Goal: Find specific page/section: Find specific page/section

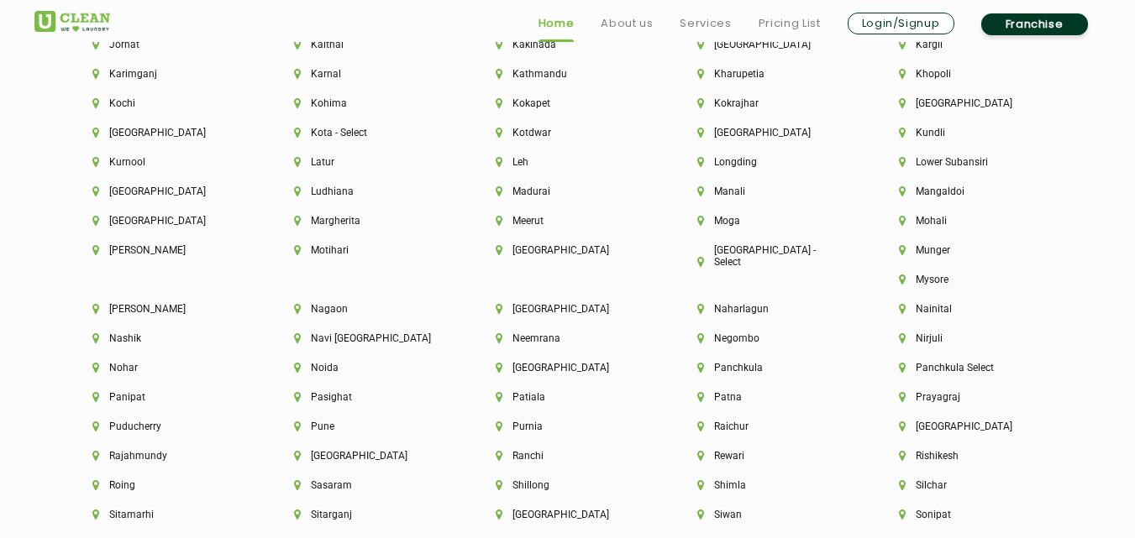
scroll to position [4340, 0]
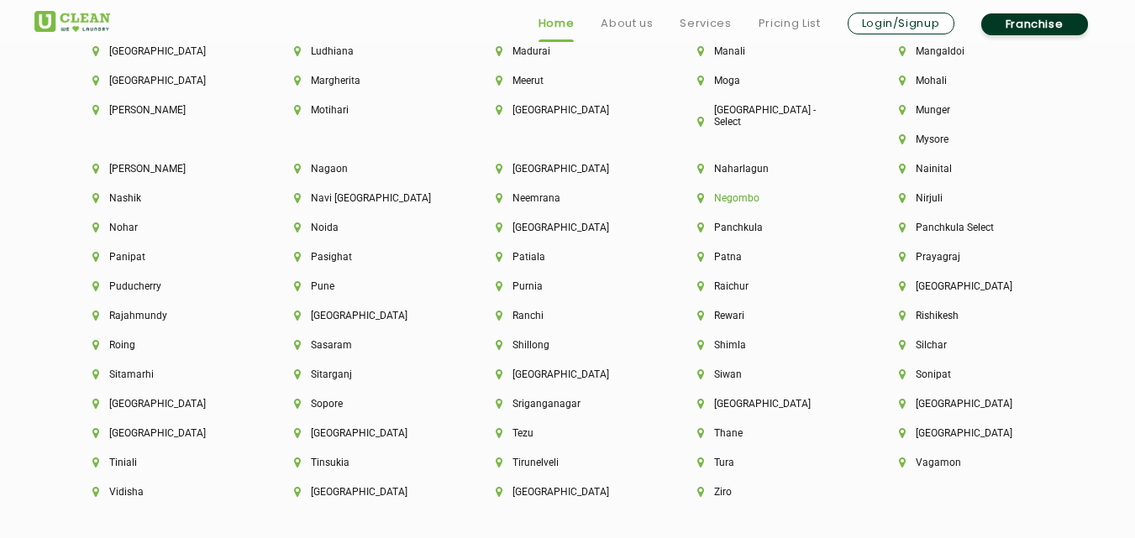
click at [842, 192] on li "Negombo" at bounding box center [769, 198] width 144 height 12
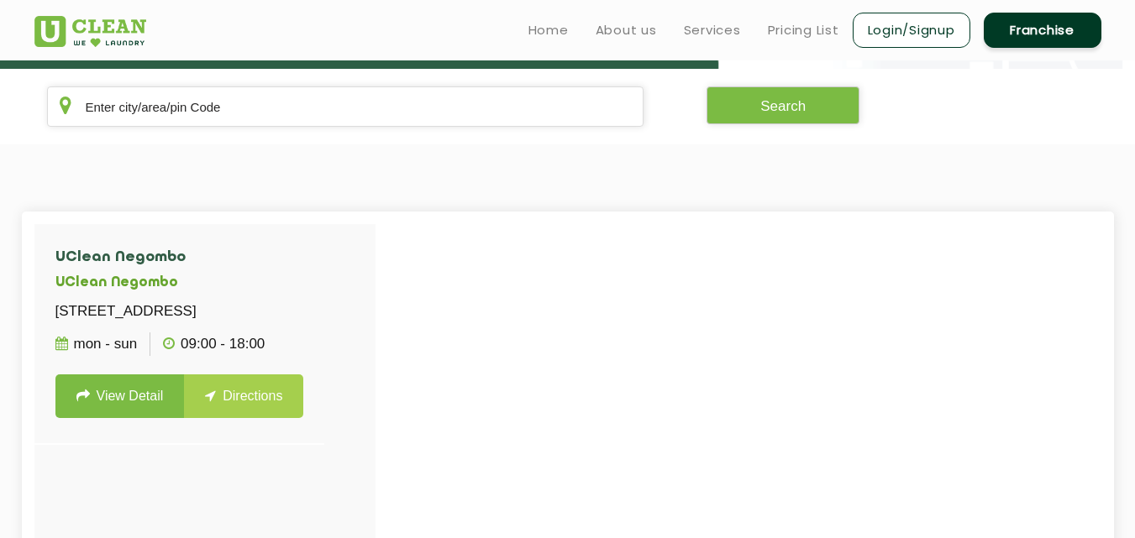
scroll to position [280, 0]
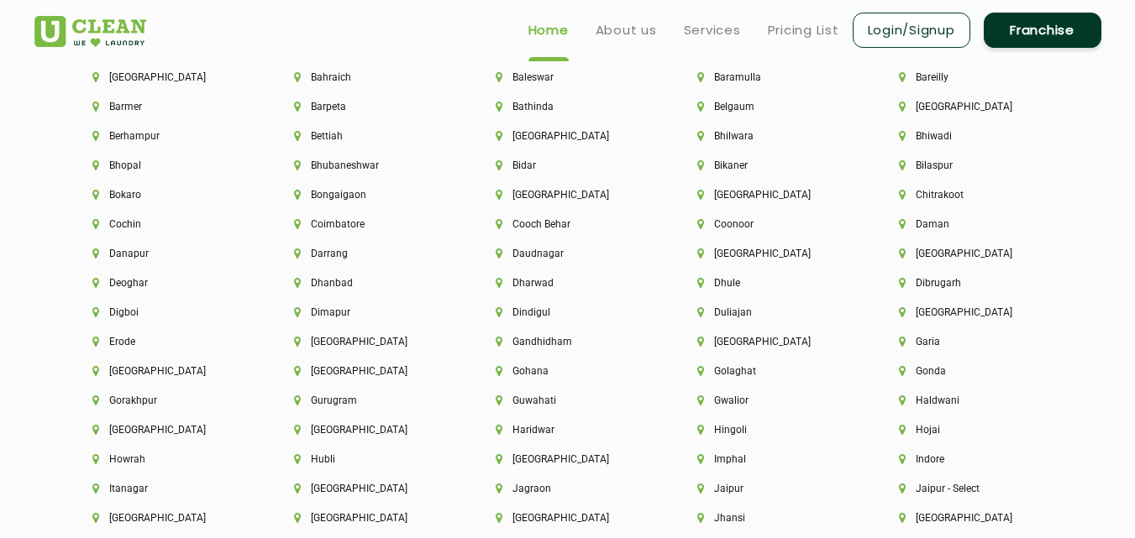
scroll to position [3639, 0]
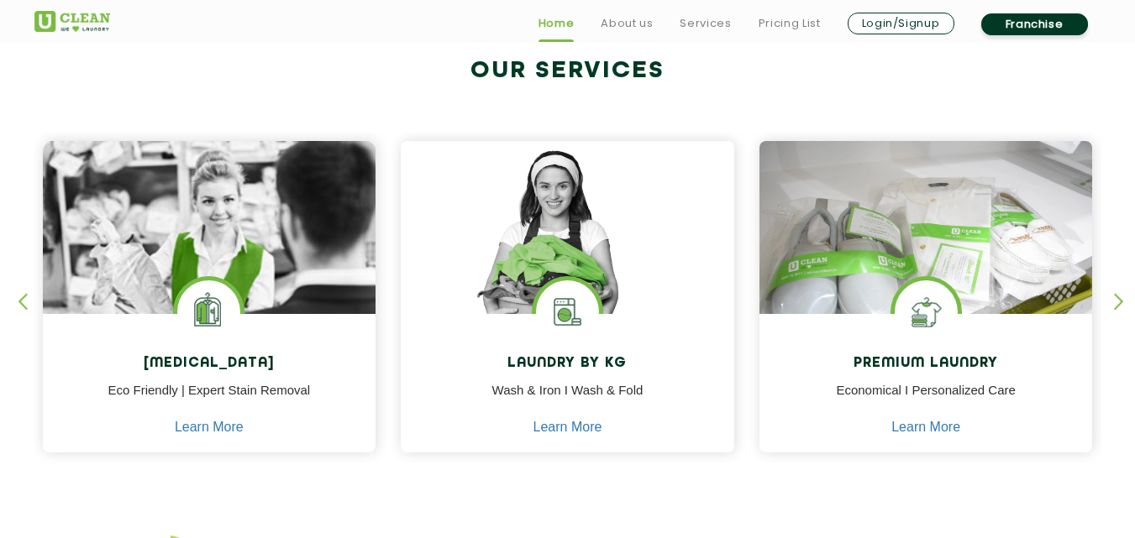
scroll to position [700, 0]
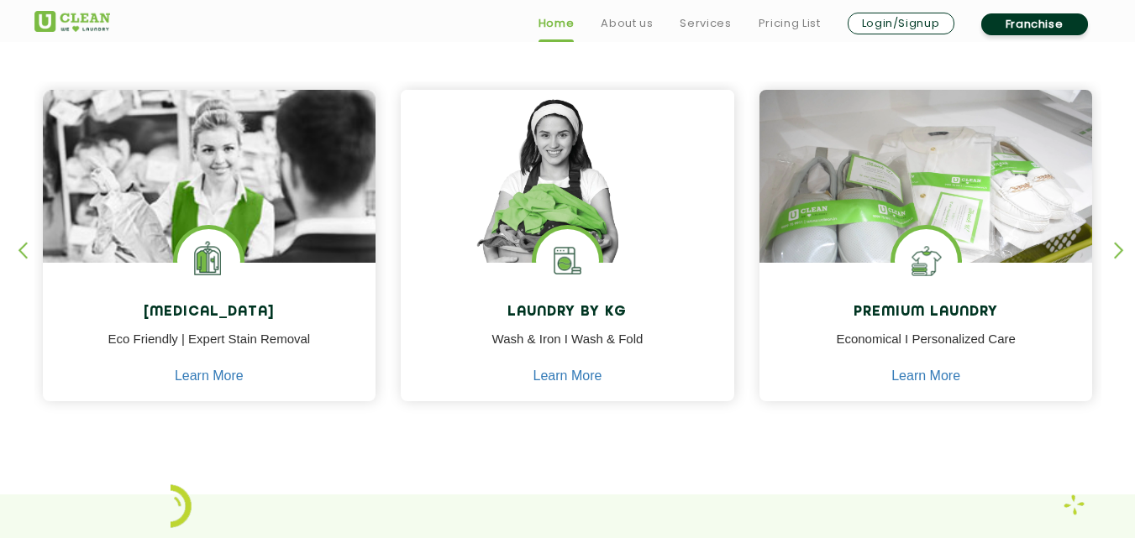
click at [1115, 255] on div "button" at bounding box center [1126, 265] width 25 height 46
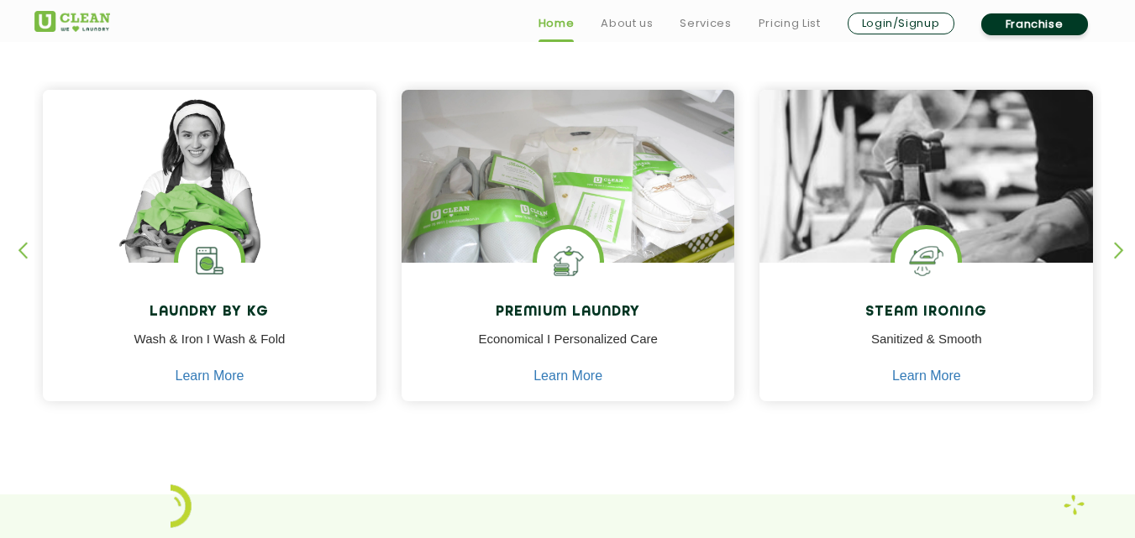
click at [1115, 255] on div "button" at bounding box center [1126, 265] width 25 height 46
click at [1122, 251] on div "button" at bounding box center [1126, 265] width 25 height 46
click at [24, 251] on div "button" at bounding box center [30, 265] width 25 height 46
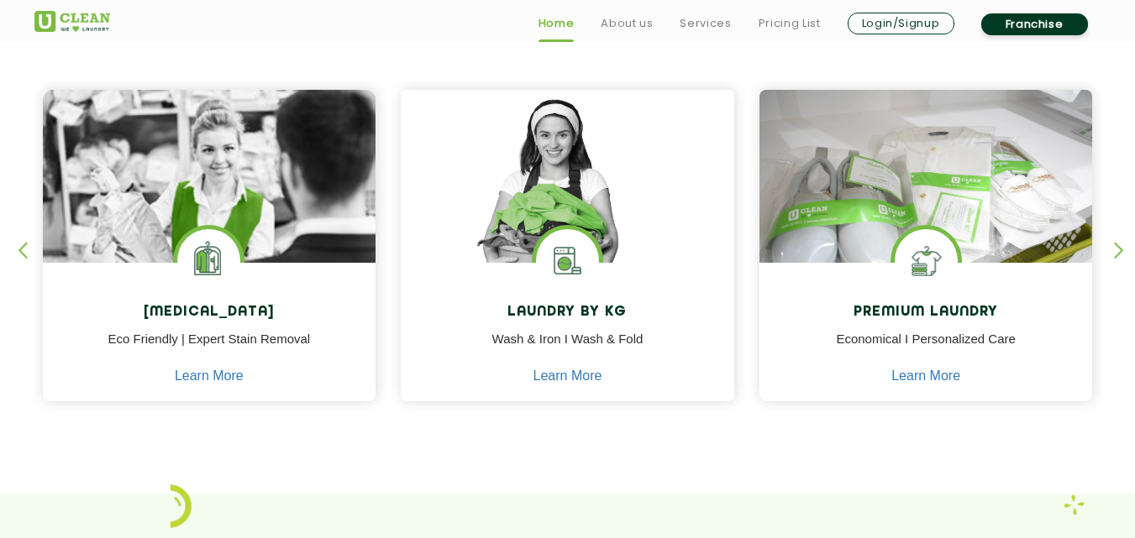
click at [24, 251] on div "button" at bounding box center [30, 265] width 25 height 46
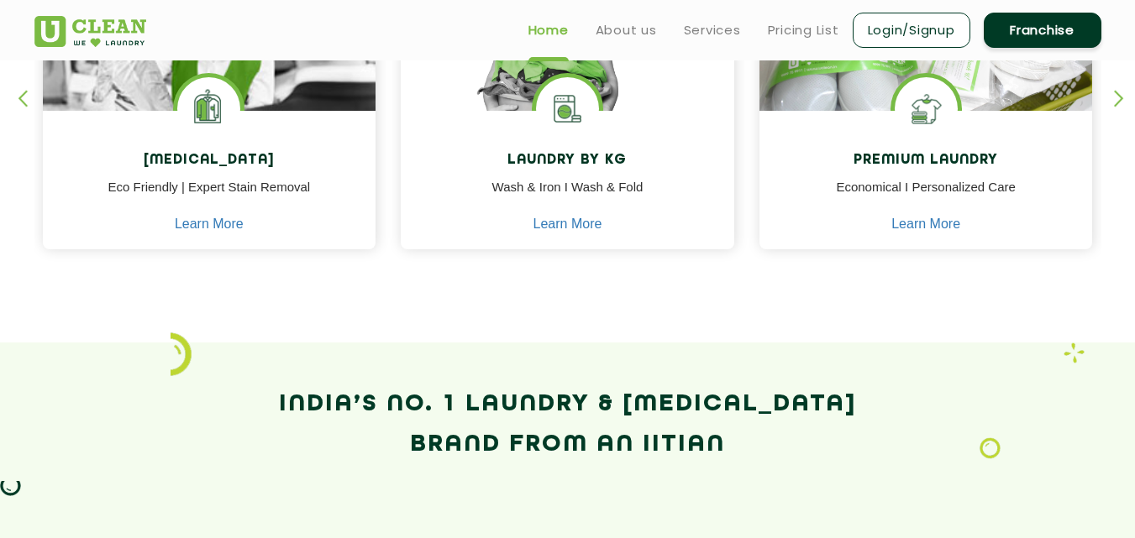
scroll to position [712, 0]
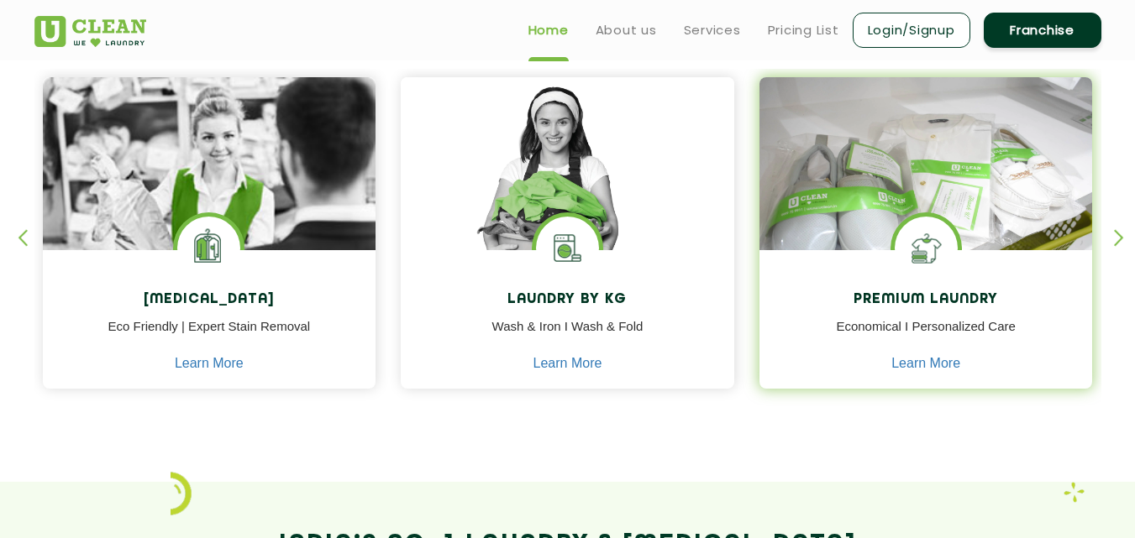
click at [979, 214] on img at bounding box center [925, 188] width 333 height 222
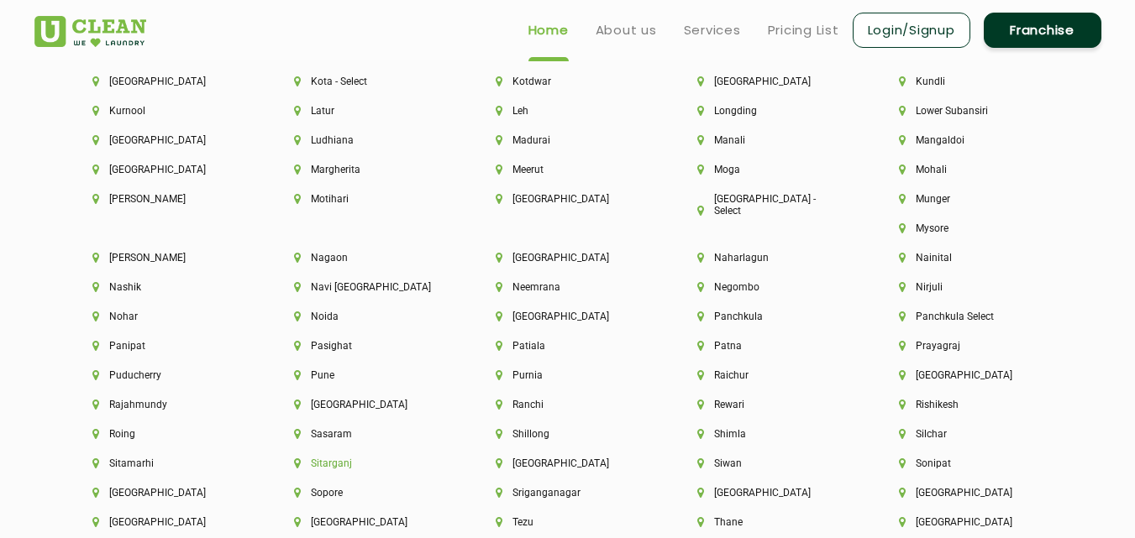
scroll to position [4200, 0]
